Goal: Check status: Check status

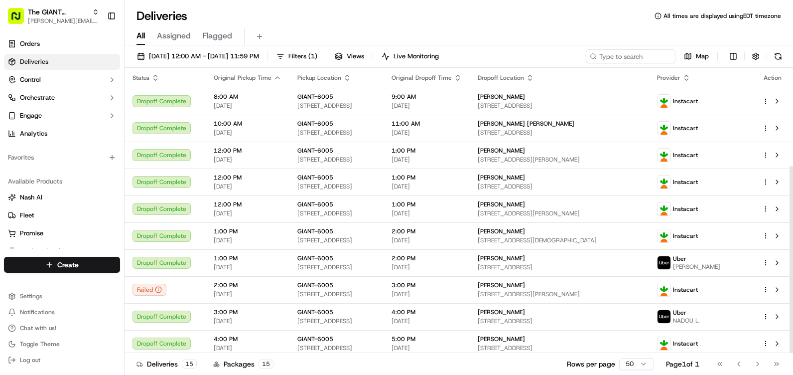
scroll to position [149, 0]
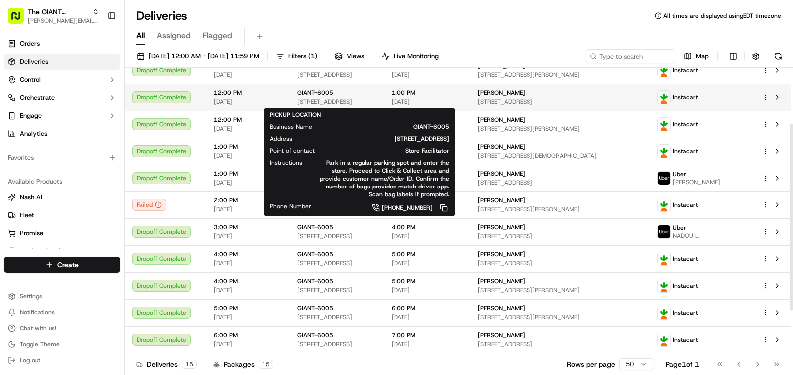
scroll to position [149, 0]
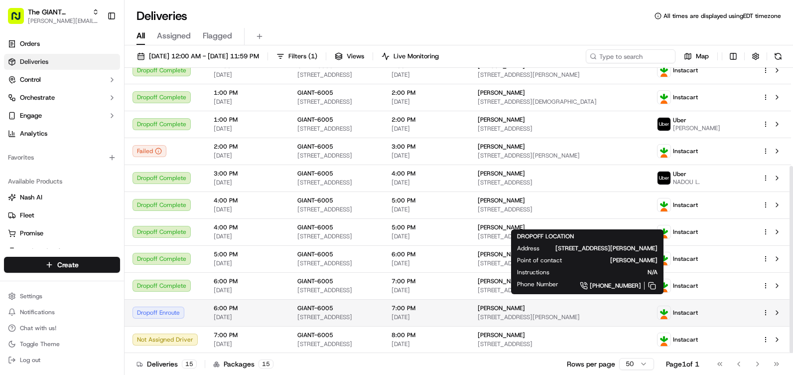
click at [559, 313] on span "[STREET_ADDRESS][PERSON_NAME]" at bounding box center [559, 317] width 163 height 8
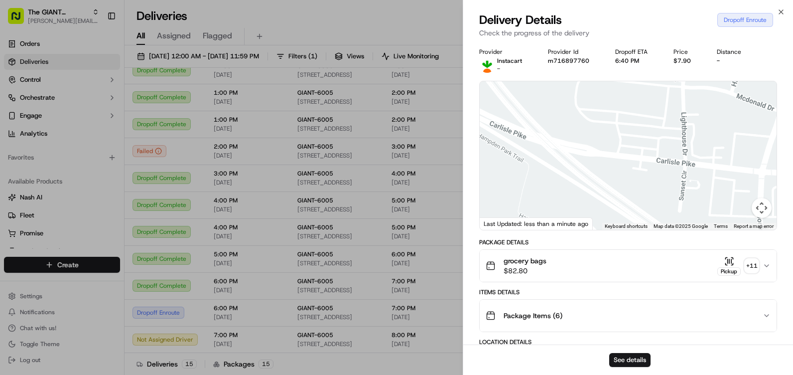
drag, startPoint x: 639, startPoint y: 153, endPoint x: 649, endPoint y: 155, distance: 10.6
click at [649, 155] on div at bounding box center [628, 155] width 297 height 148
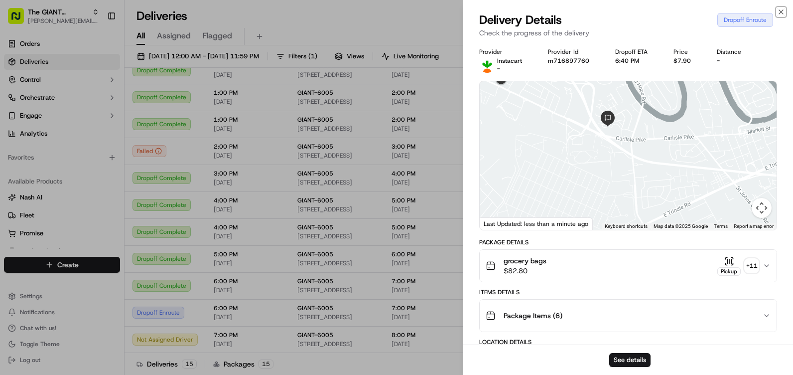
click at [783, 10] on icon "button" at bounding box center [781, 12] width 4 height 4
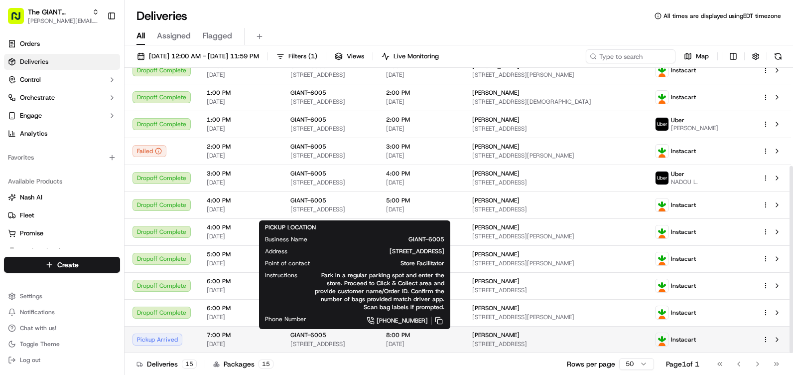
click at [370, 343] on span "[STREET_ADDRESS]" at bounding box center [330, 344] width 80 height 8
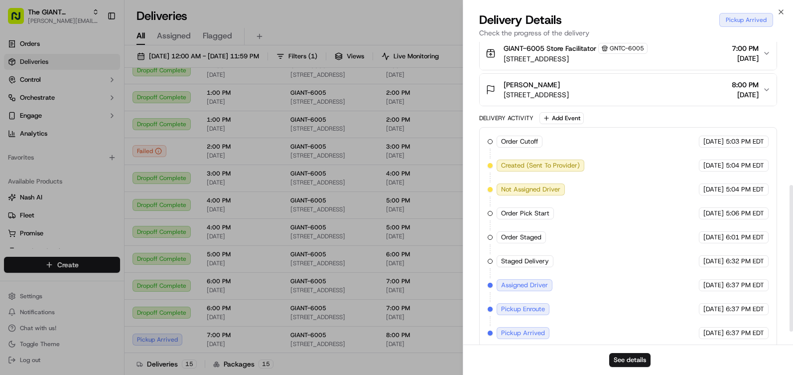
scroll to position [321, 0]
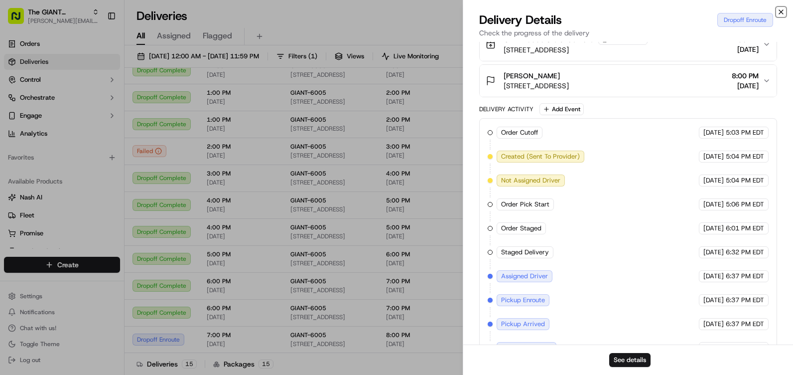
click at [782, 12] on icon "button" at bounding box center [781, 12] width 8 height 8
